Goal: Task Accomplishment & Management: Use online tool/utility

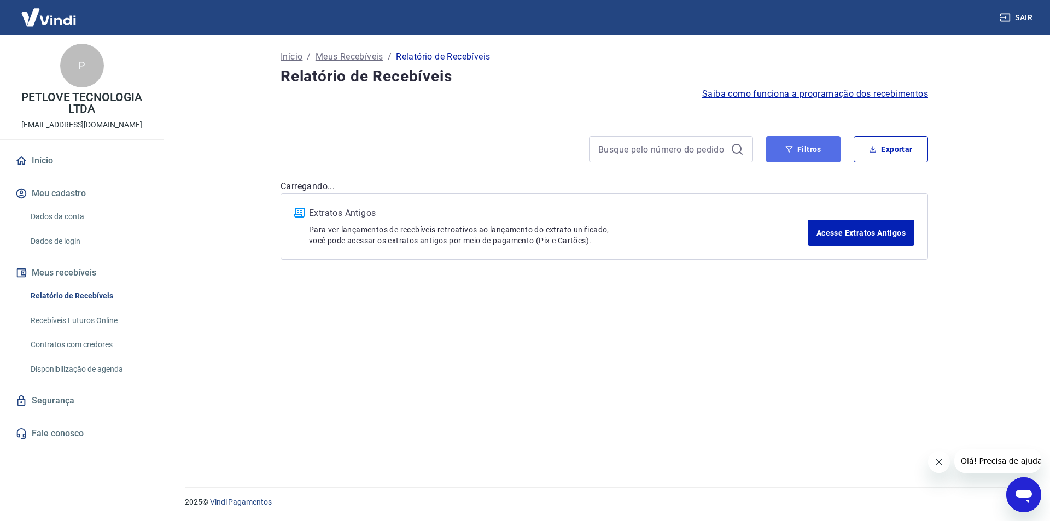
click at [802, 149] on button "Filtros" at bounding box center [803, 149] width 74 height 26
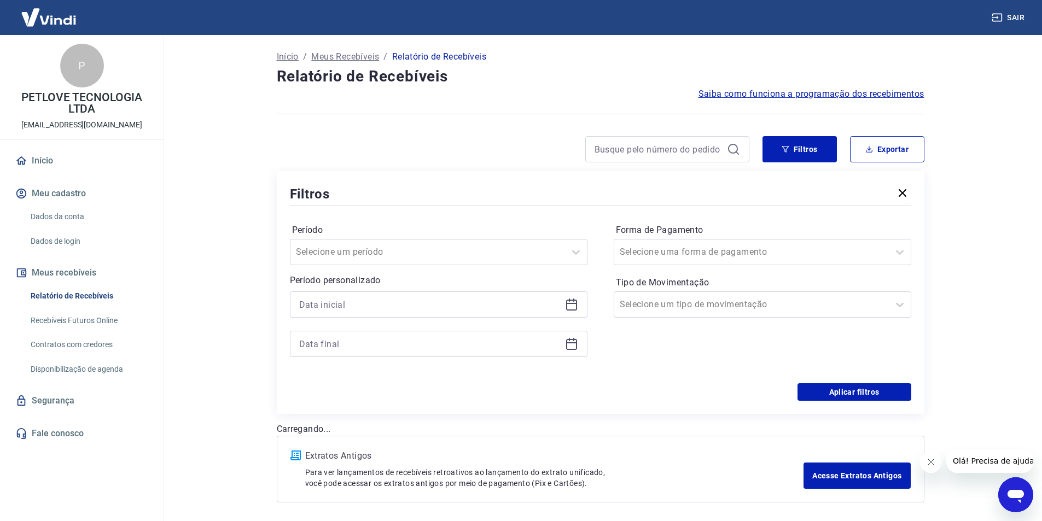
click at [563, 304] on div at bounding box center [438, 304] width 297 height 26
click at [567, 304] on icon at bounding box center [571, 303] width 11 height 1
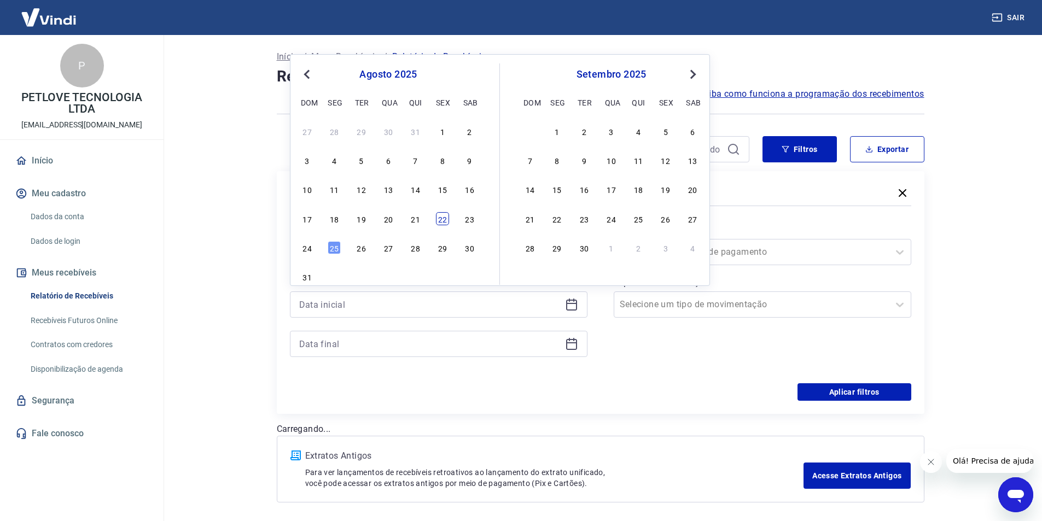
click at [447, 224] on div "22" at bounding box center [442, 218] width 13 height 13
type input "[DATE]"
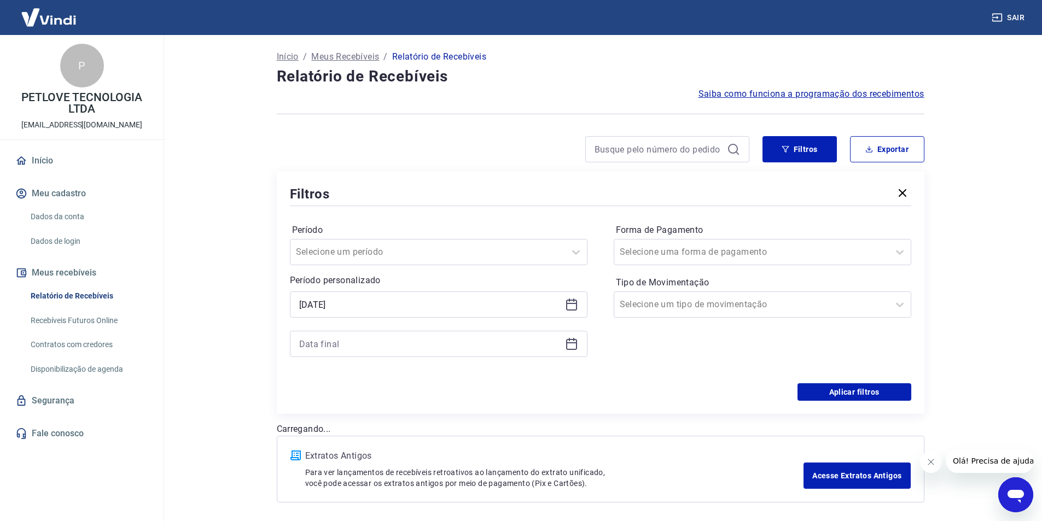
click at [571, 349] on icon at bounding box center [571, 344] width 11 height 11
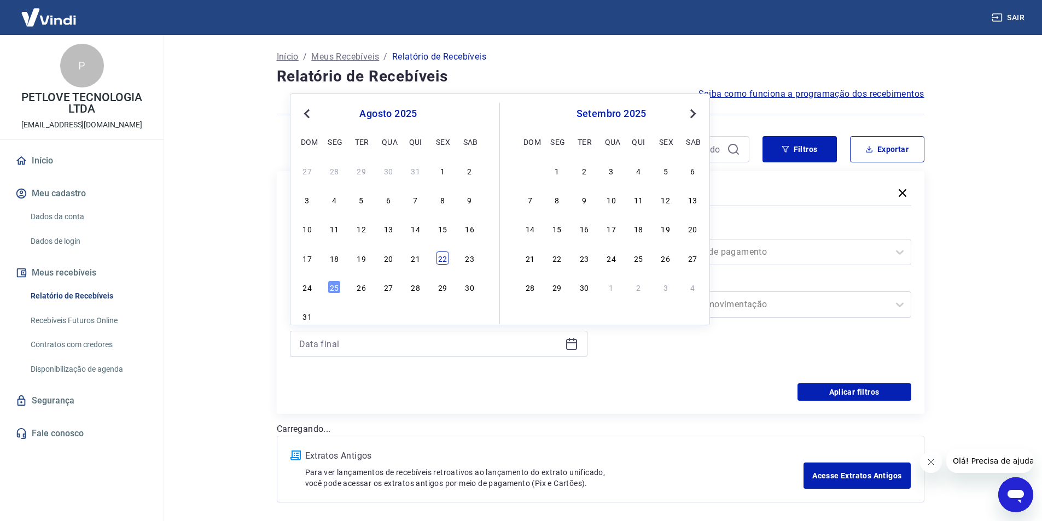
click at [437, 251] on div "17 18 19 20 21 22 23" at bounding box center [388, 258] width 178 height 16
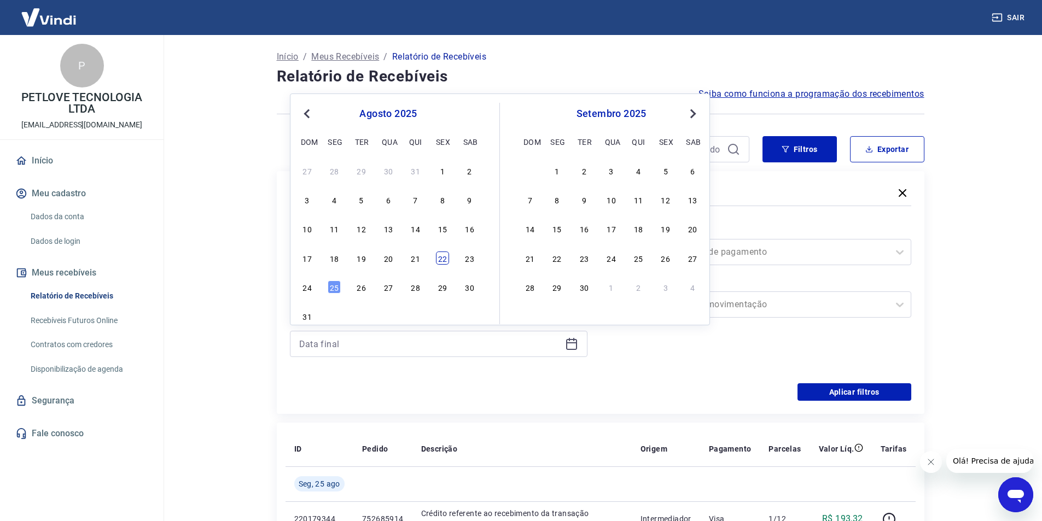
click at [442, 258] on div "22" at bounding box center [442, 258] width 13 height 13
type input "[DATE]"
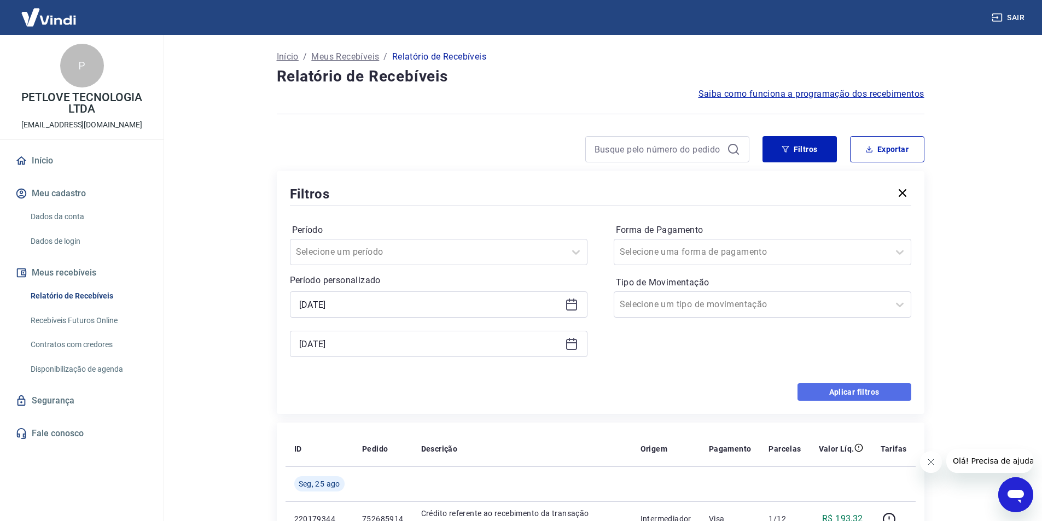
click at [860, 392] on button "Aplicar filtros" at bounding box center [854, 391] width 114 height 17
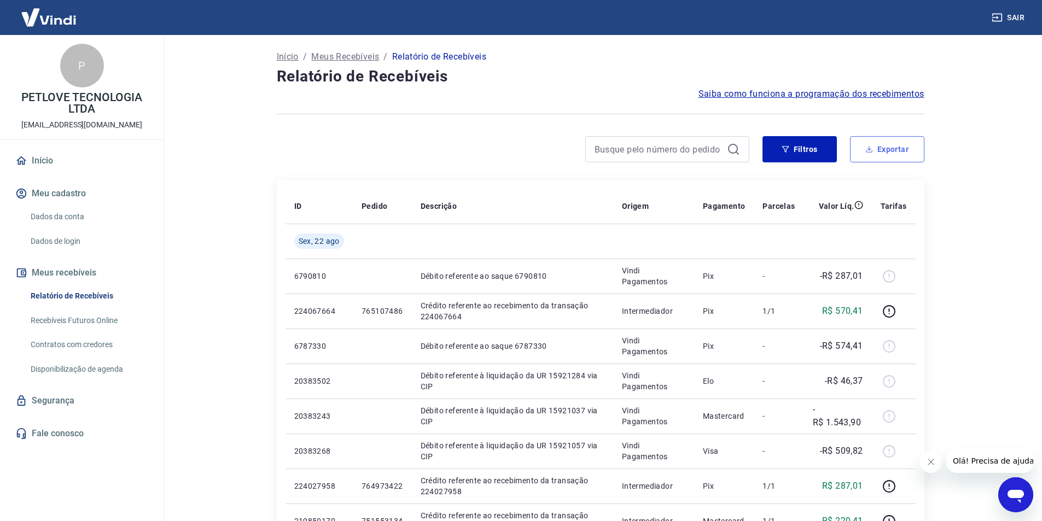
click at [885, 143] on button "Exportar" at bounding box center [887, 149] width 74 height 26
type input "[DATE]"
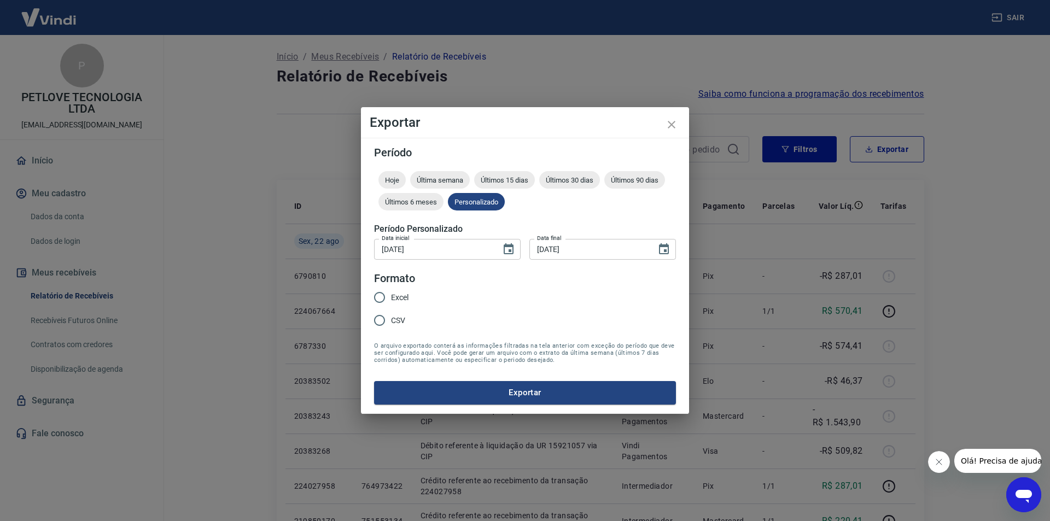
click at [385, 289] on input "Excel" at bounding box center [379, 297] width 23 height 23
radio input "true"
click at [516, 404] on button "Exportar" at bounding box center [525, 392] width 302 height 23
